Goal: Navigation & Orientation: Find specific page/section

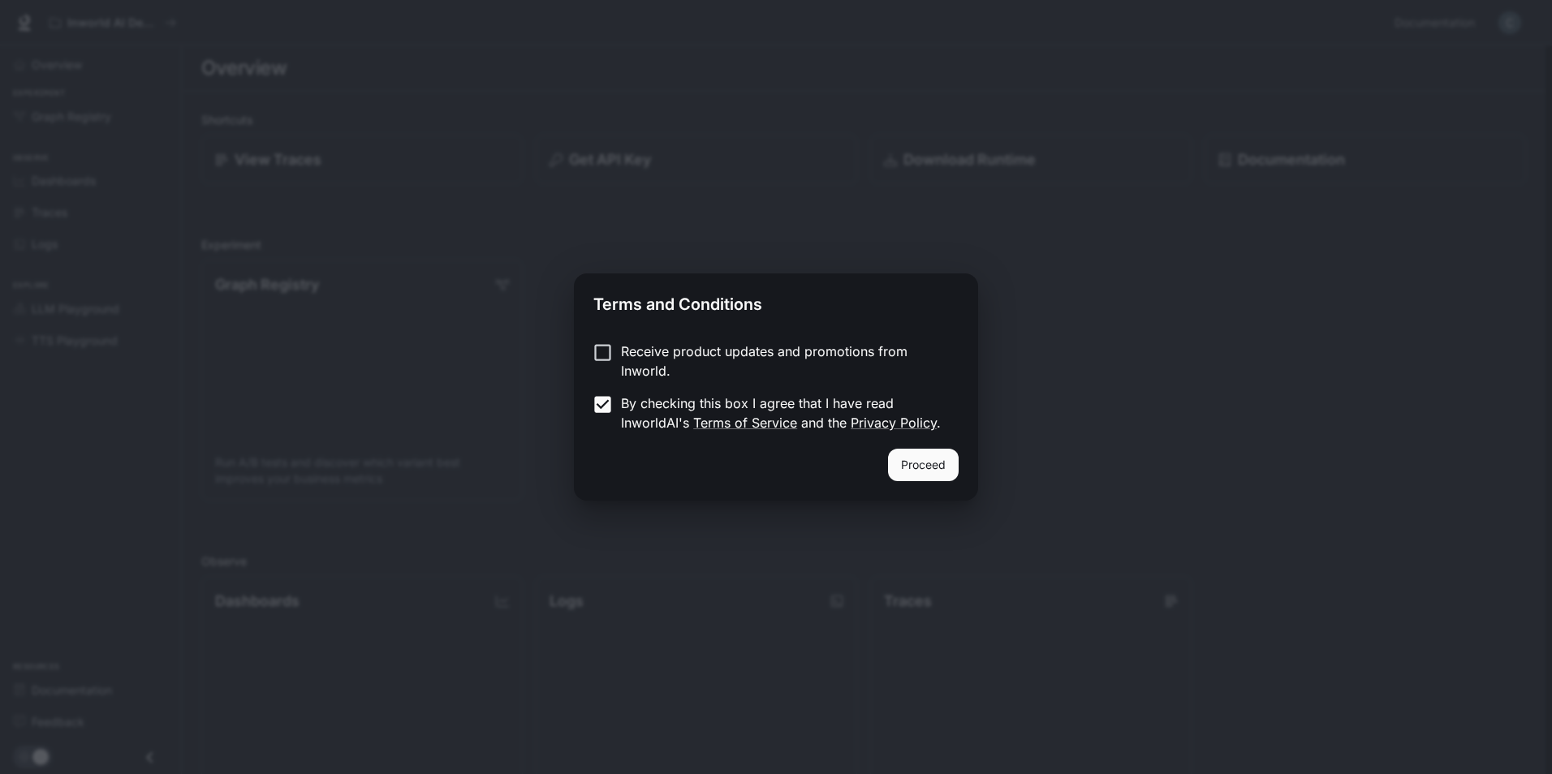
click at [921, 467] on button "Proceed" at bounding box center [923, 465] width 71 height 32
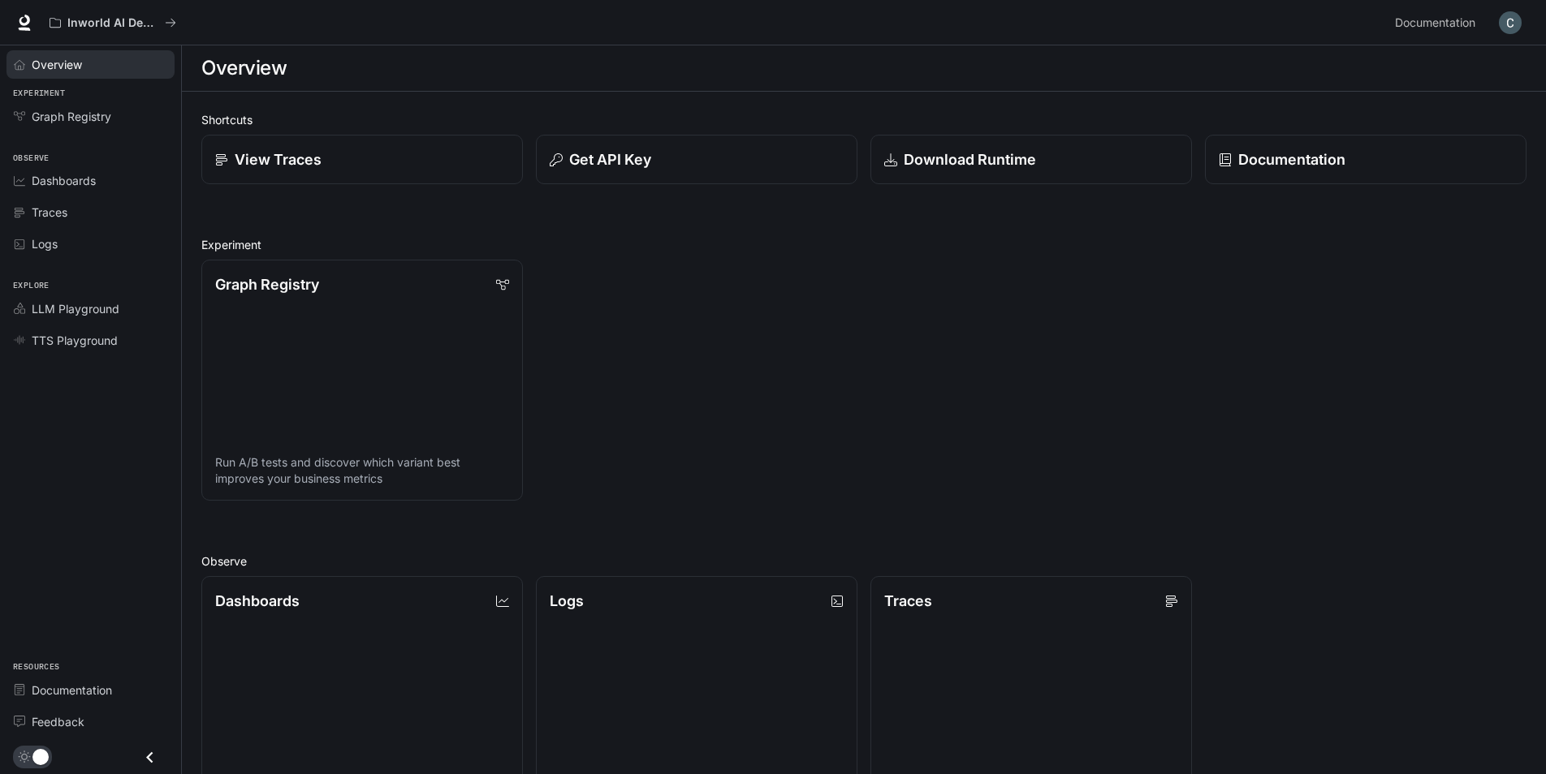
click at [21, 62] on icon "Overview" at bounding box center [19, 64] width 11 height 11
click at [471, 638] on link "Dashboards View and analyze your workspace metrics" at bounding box center [362, 698] width 325 height 244
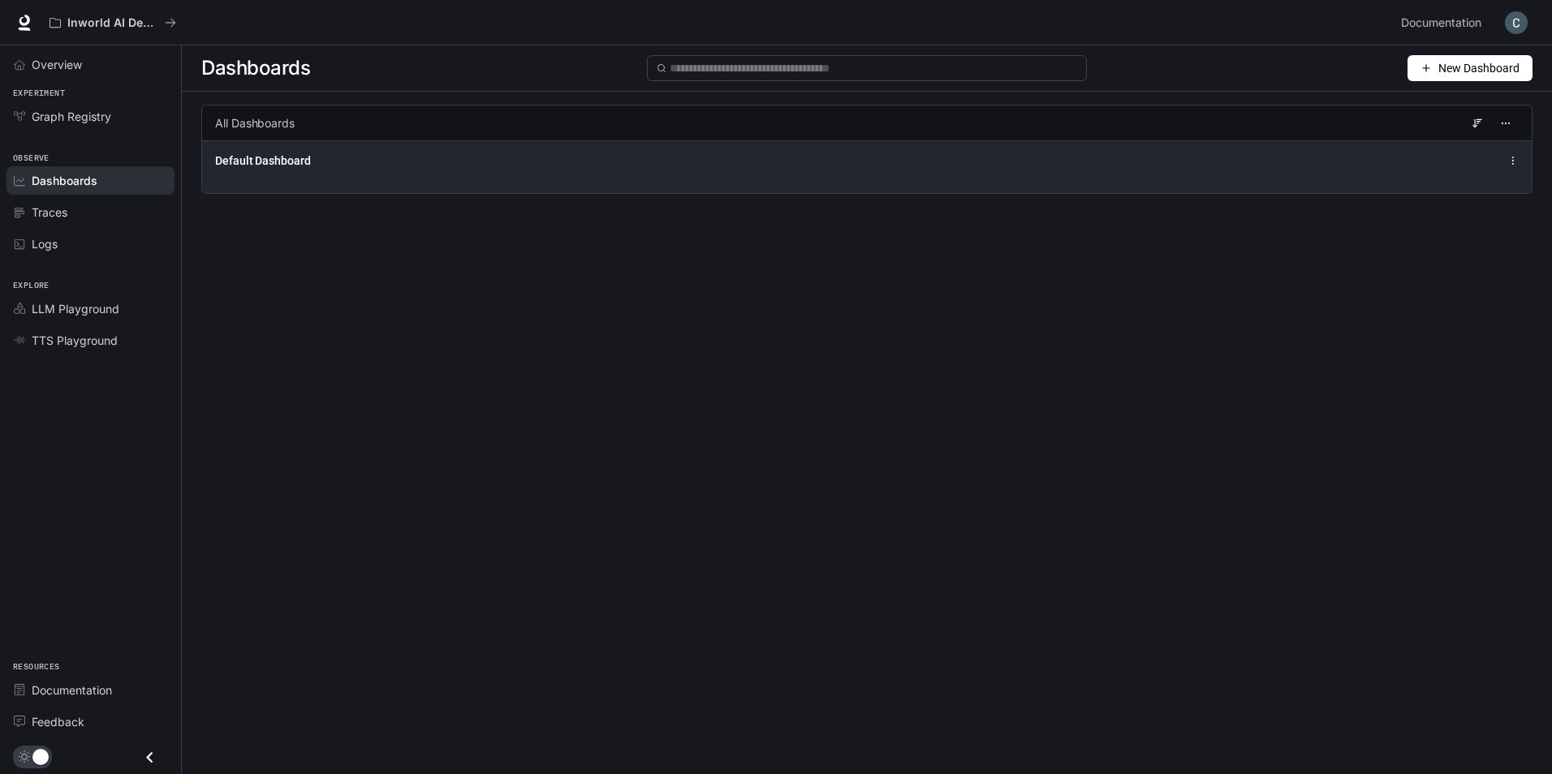
click at [501, 169] on div "Default Dashboard" at bounding box center [867, 160] width 1304 height 19
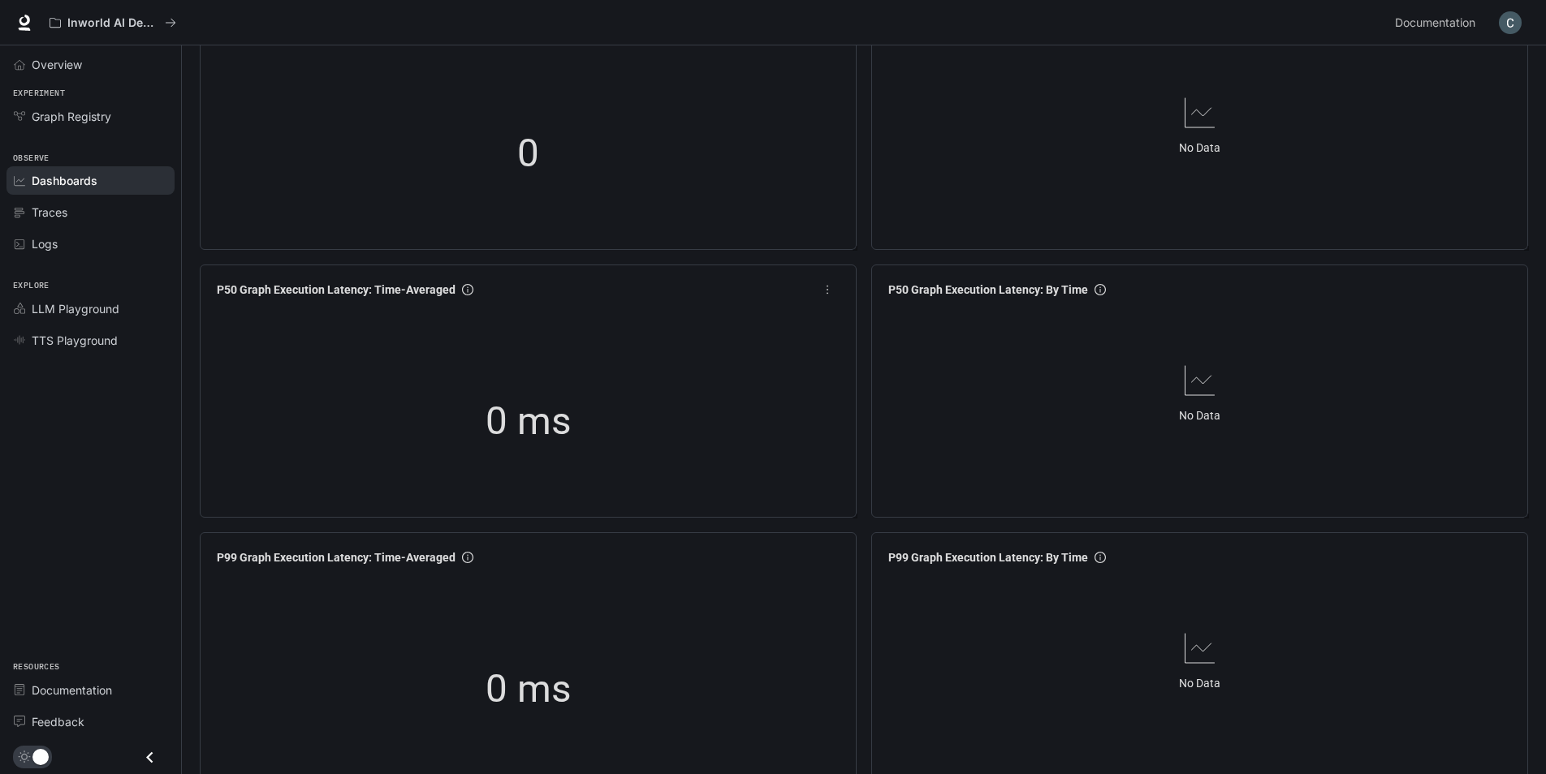
scroll to position [81, 0]
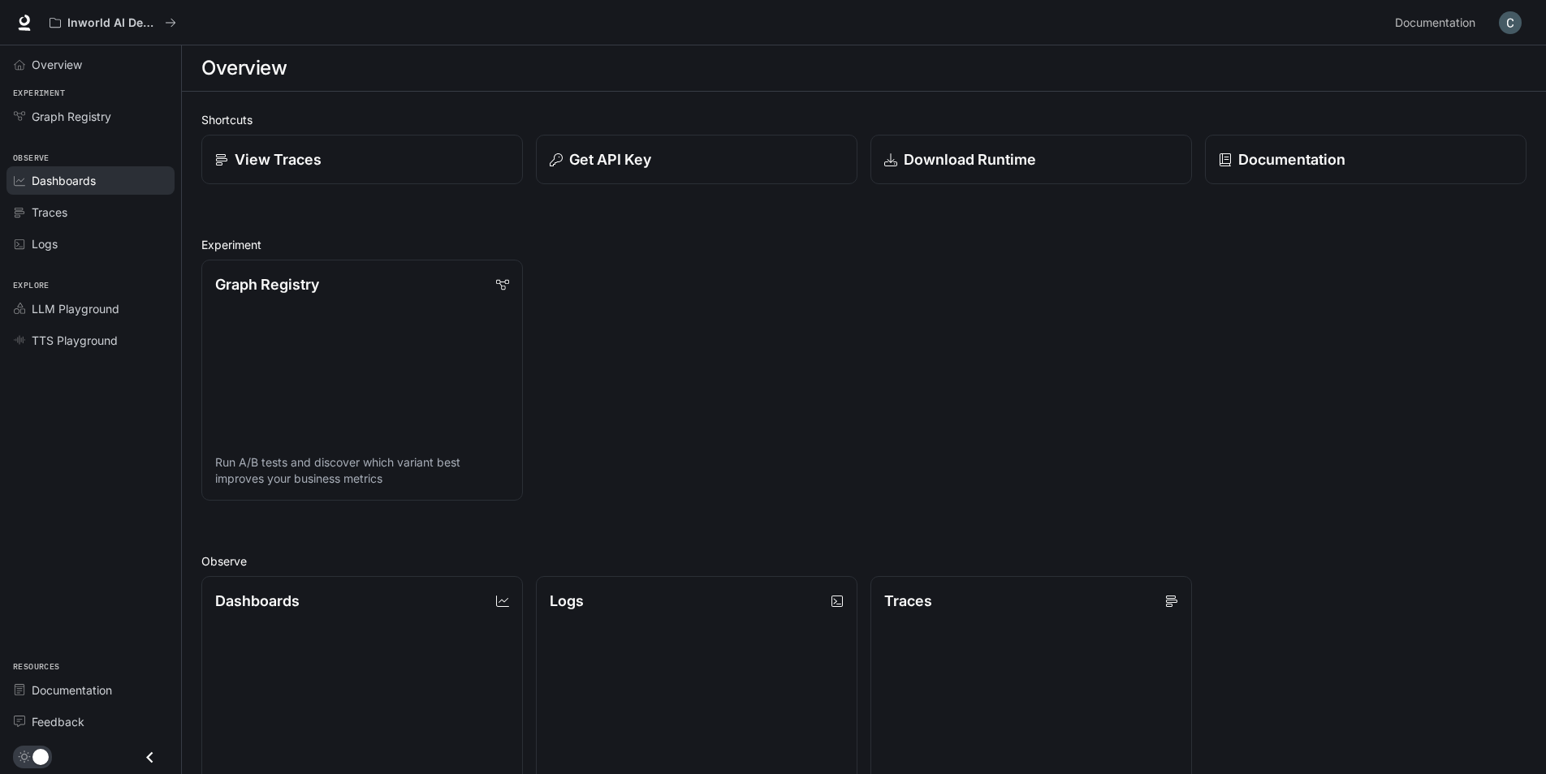
click at [28, 188] on link "Dashboards" at bounding box center [90, 180] width 168 height 28
click at [75, 114] on span "Graph Registry" at bounding box center [72, 116] width 80 height 17
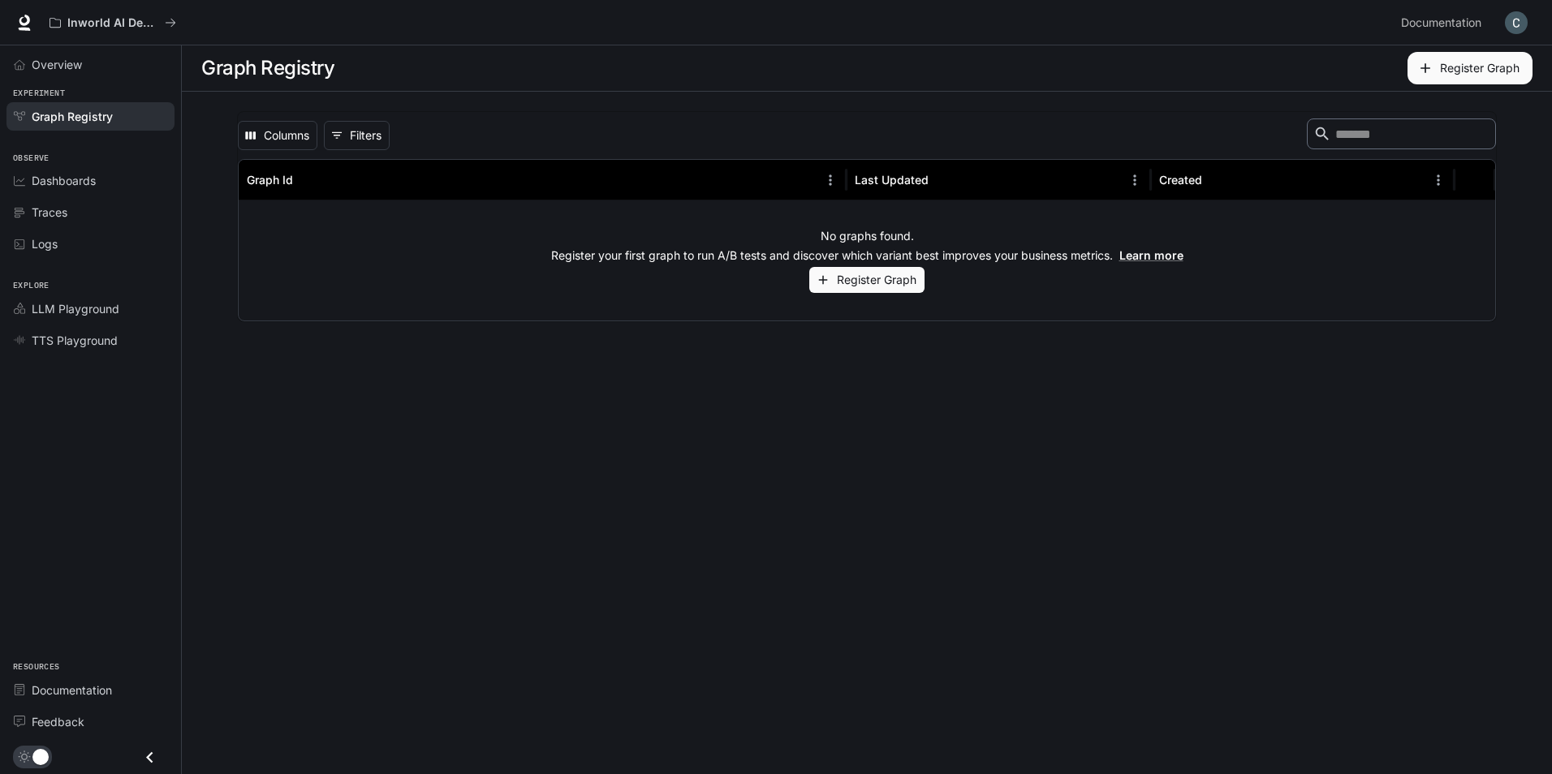
click at [895, 284] on button "Register Graph" at bounding box center [866, 280] width 115 height 27
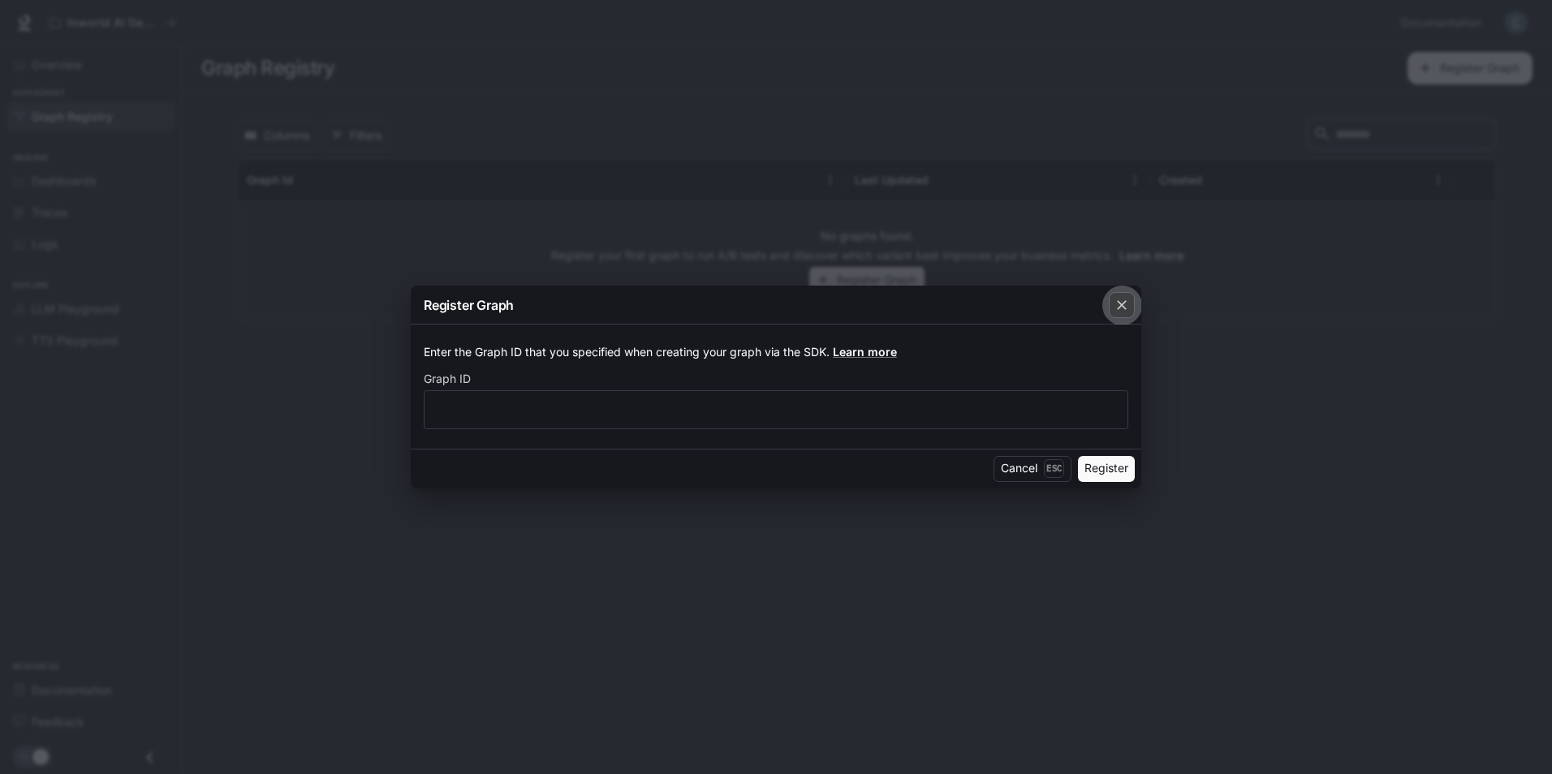
click at [1124, 299] on icon "button" at bounding box center [1122, 305] width 16 height 16
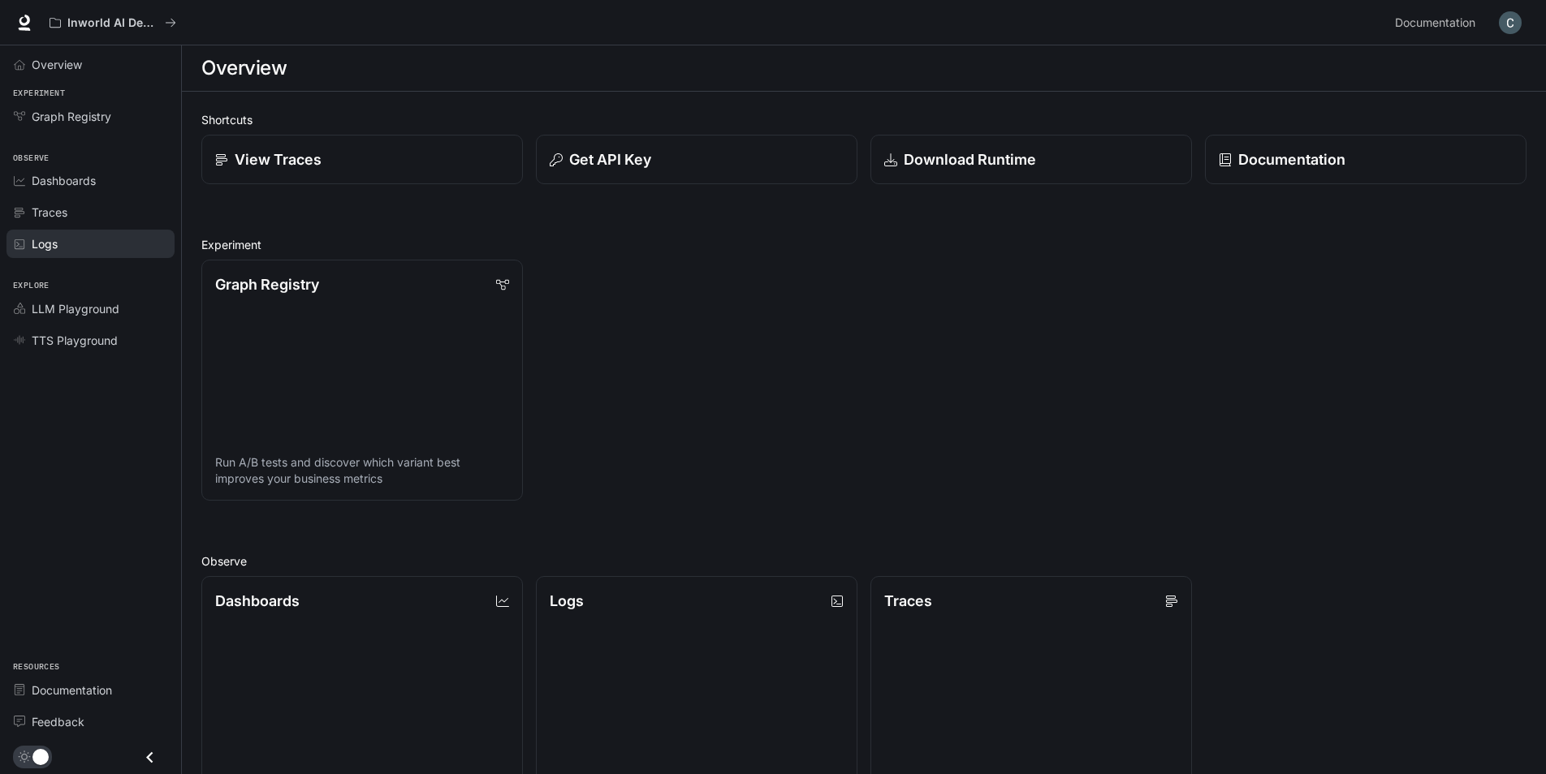
click at [77, 241] on div "Logs" at bounding box center [100, 243] width 136 height 17
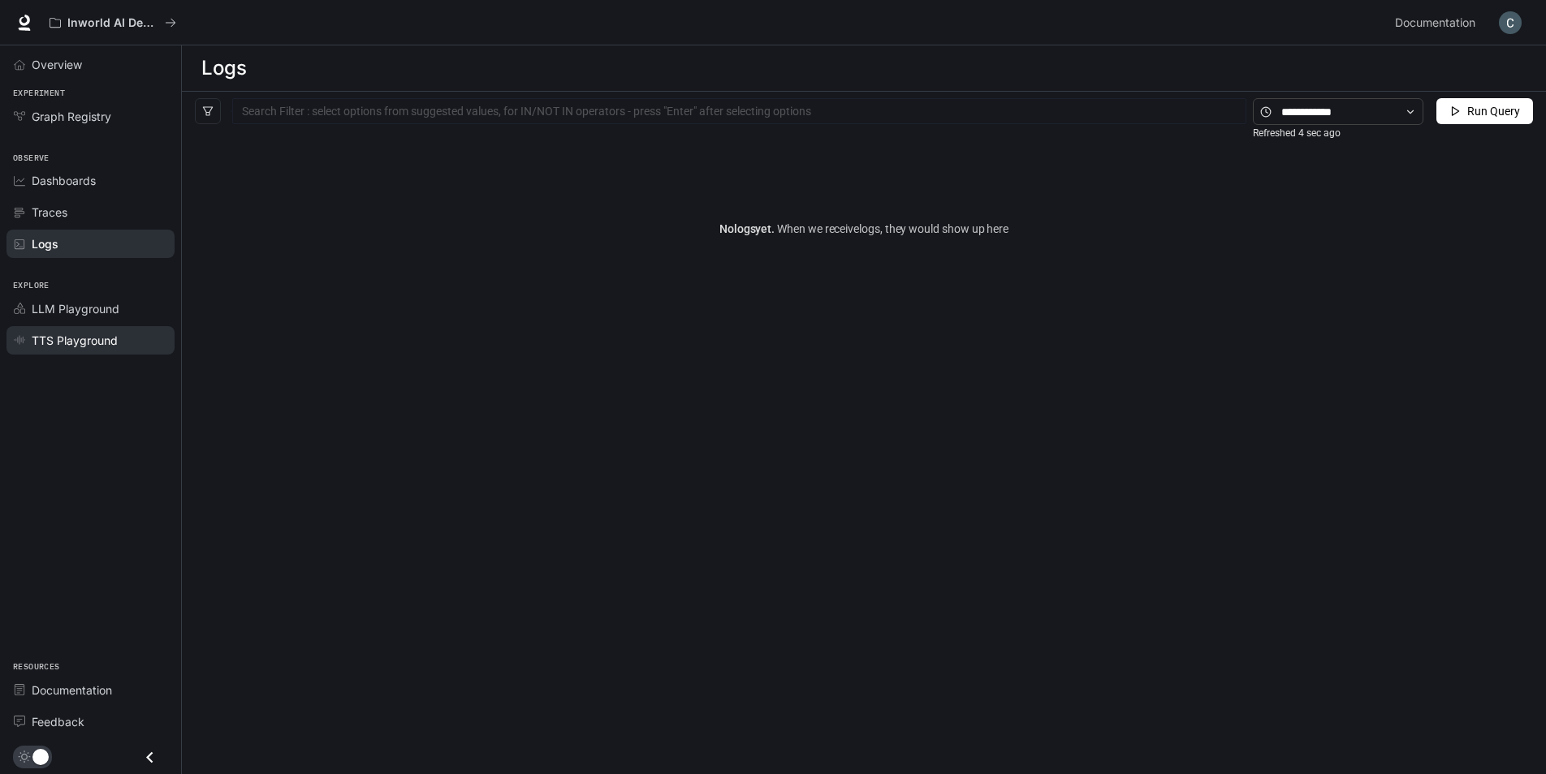
click at [25, 341] on span "TTS Playground" at bounding box center [23, 339] width 18 height 11
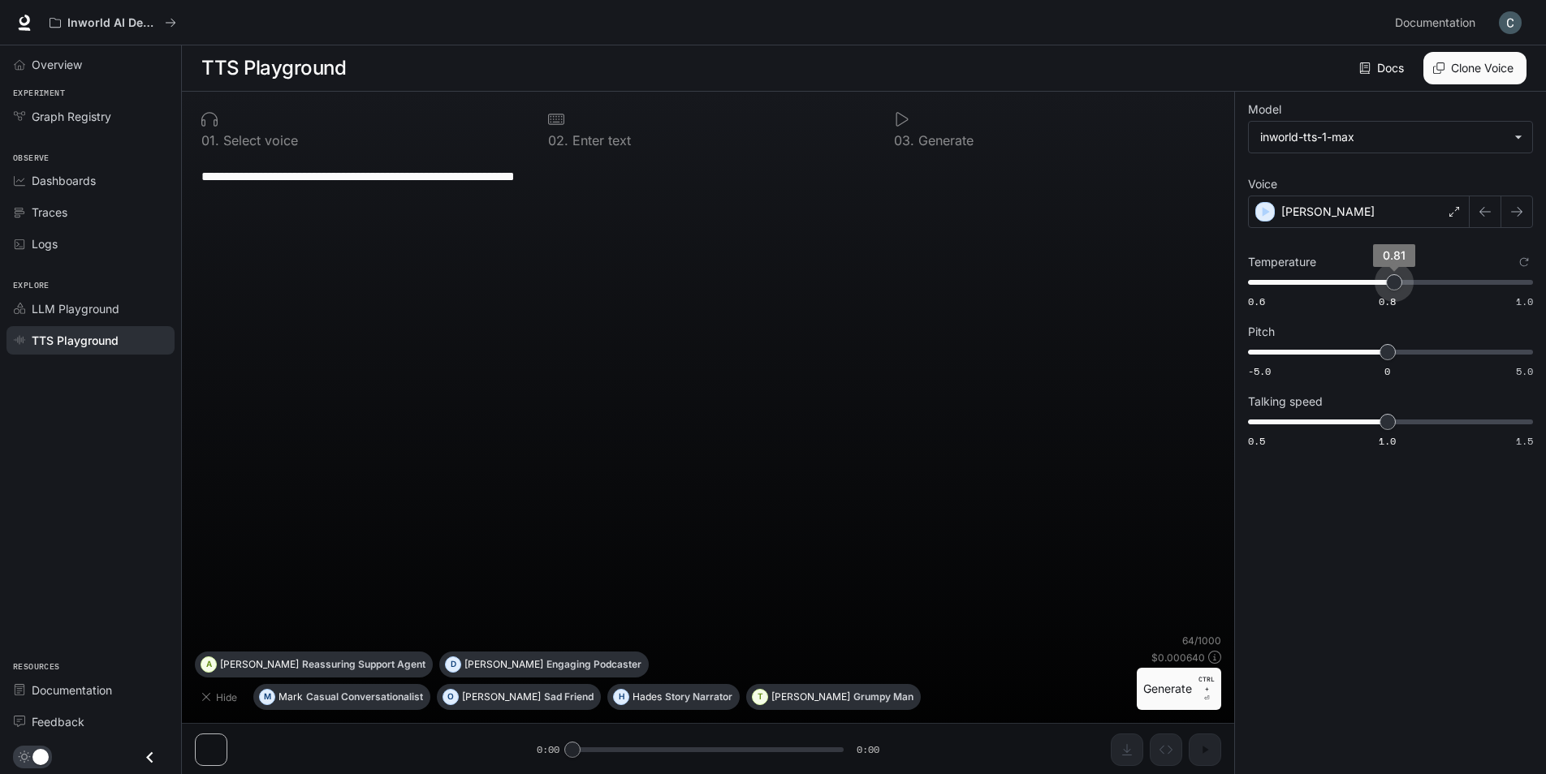
type input "***"
drag, startPoint x: 1390, startPoint y: 283, endPoint x: 1388, endPoint y: 325, distance: 41.4
click at [1388, 325] on div "Temperature 0.6 0.8 1.0 0.8 Pitch -5.0 0 5.0 0 Talking speed 0.5 1.0 1.5 1" at bounding box center [1390, 352] width 285 height 196
click at [1257, 215] on div "button" at bounding box center [1266, 212] width 18 height 18
click at [63, 295] on link "LLM Playground" at bounding box center [90, 309] width 168 height 28
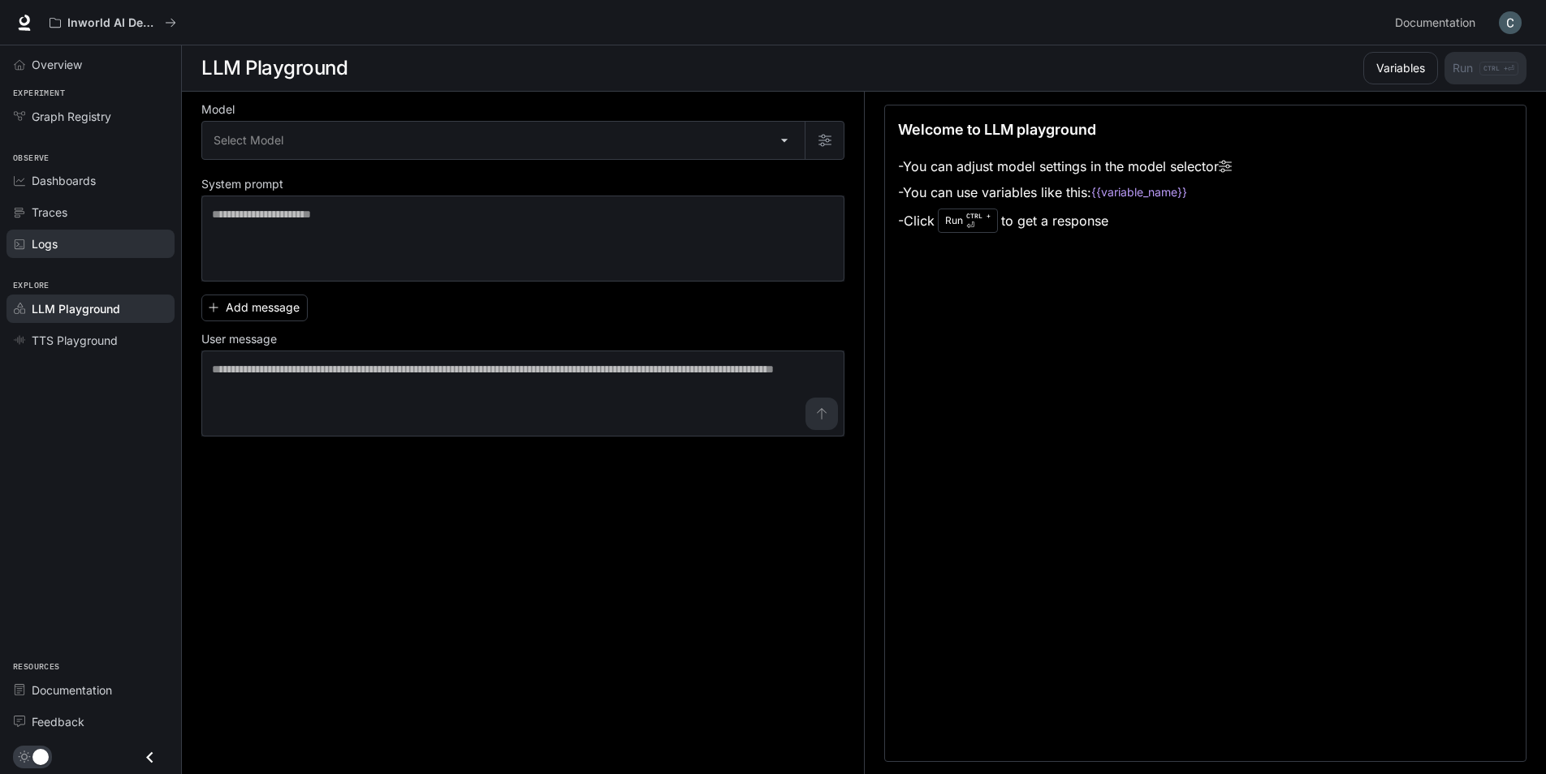
click at [68, 234] on link "Logs" at bounding box center [90, 244] width 168 height 28
